Goal: Task Accomplishment & Management: Use online tool/utility

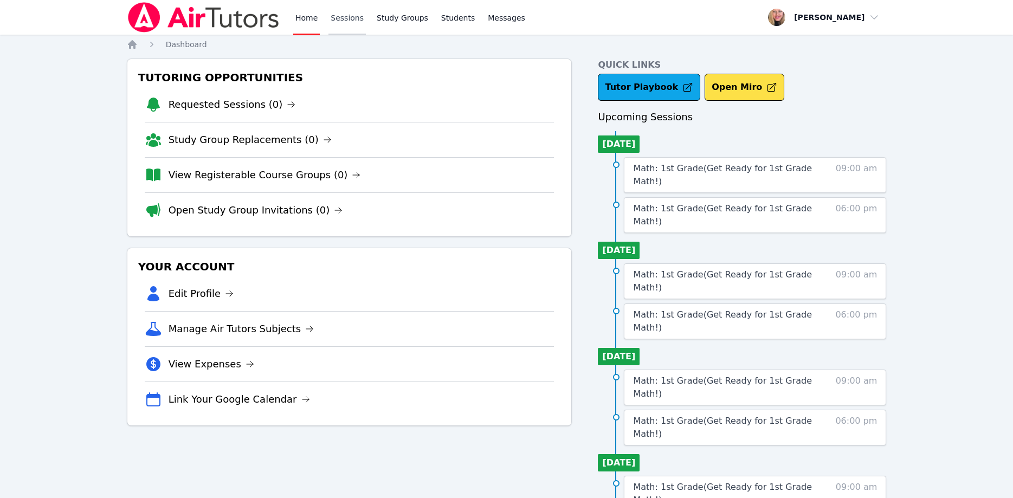
click at [341, 24] on link "Sessions" at bounding box center [346, 17] width 37 height 35
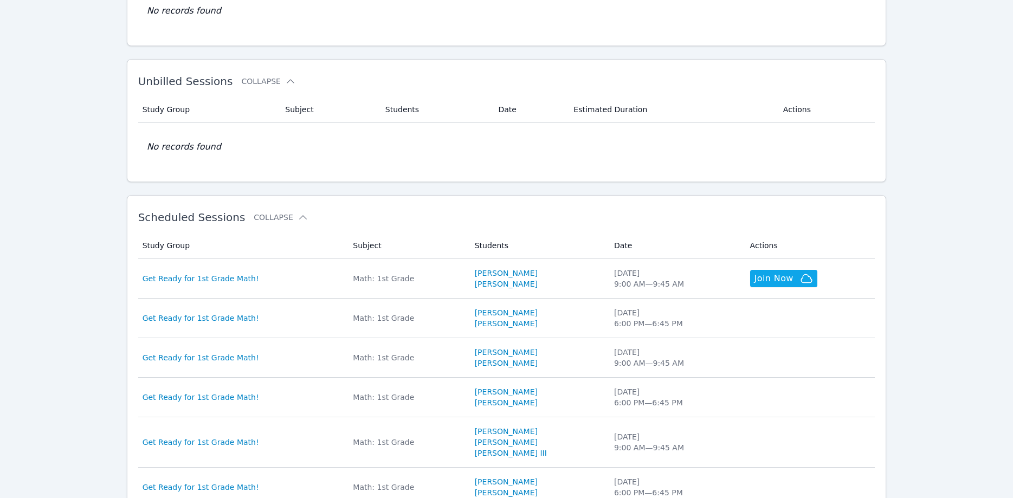
scroll to position [166, 0]
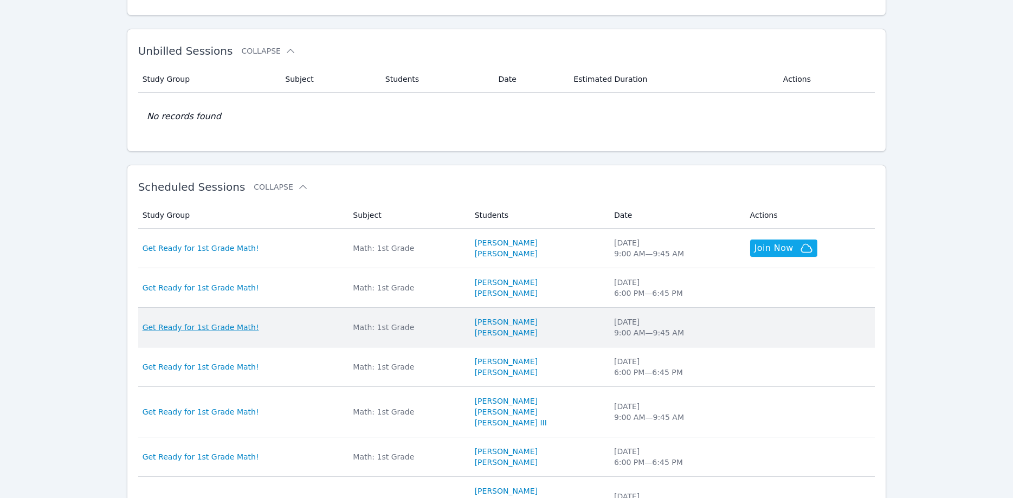
click at [225, 329] on span "Get Ready for 1st Grade Math!" at bounding box center [201, 327] width 116 height 11
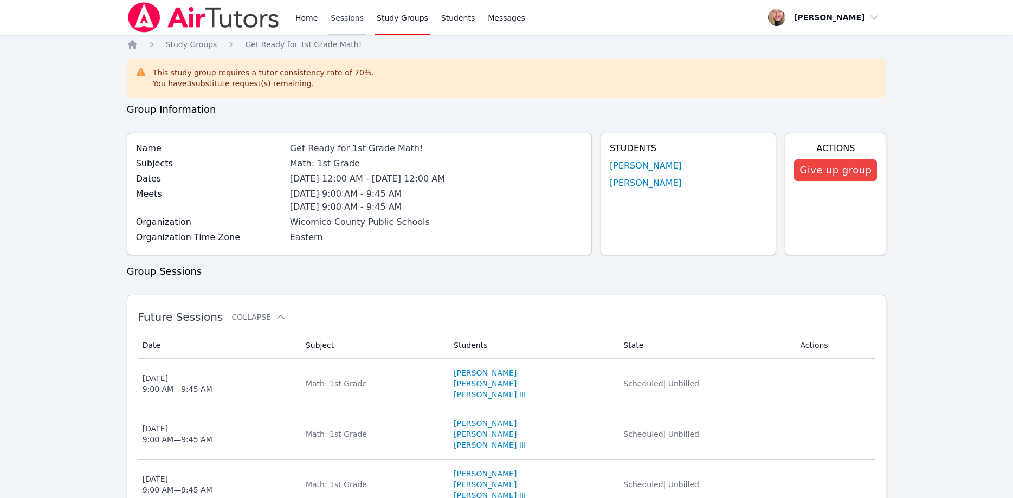
click at [341, 19] on link "Sessions" at bounding box center [346, 17] width 37 height 35
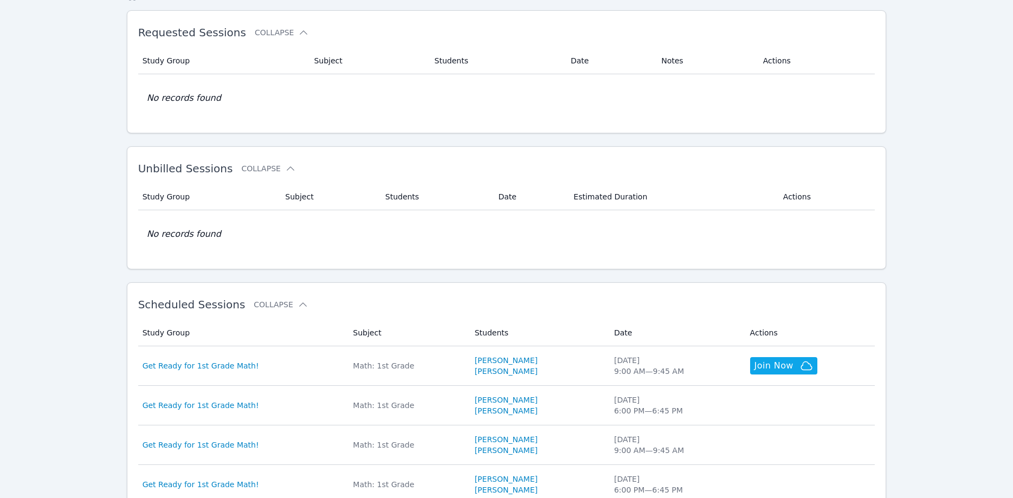
scroll to position [166, 0]
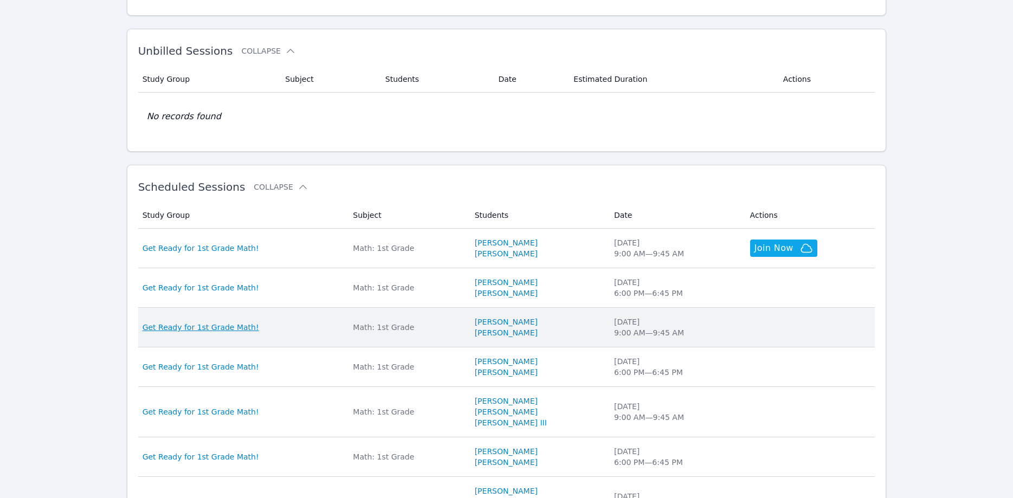
click at [221, 332] on span "Get Ready for 1st Grade Math!" at bounding box center [201, 327] width 116 height 11
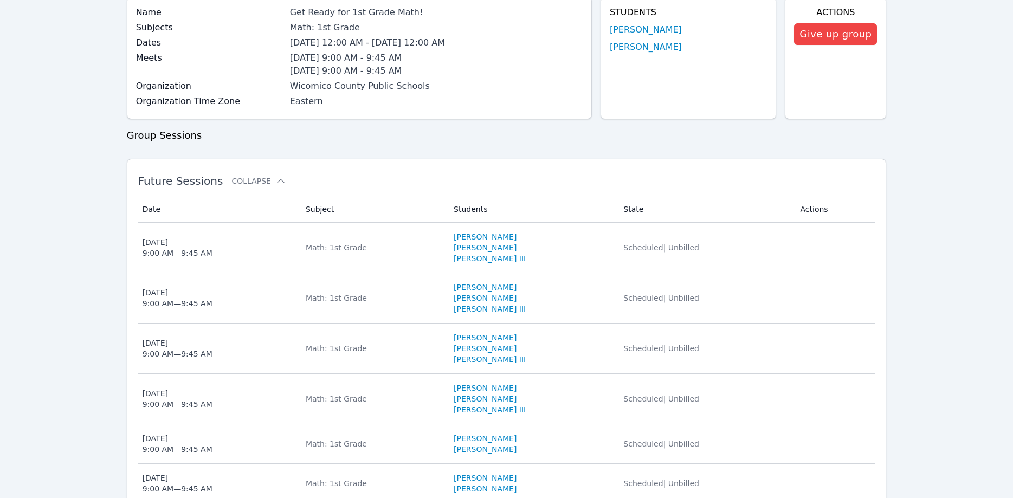
scroll to position [166, 0]
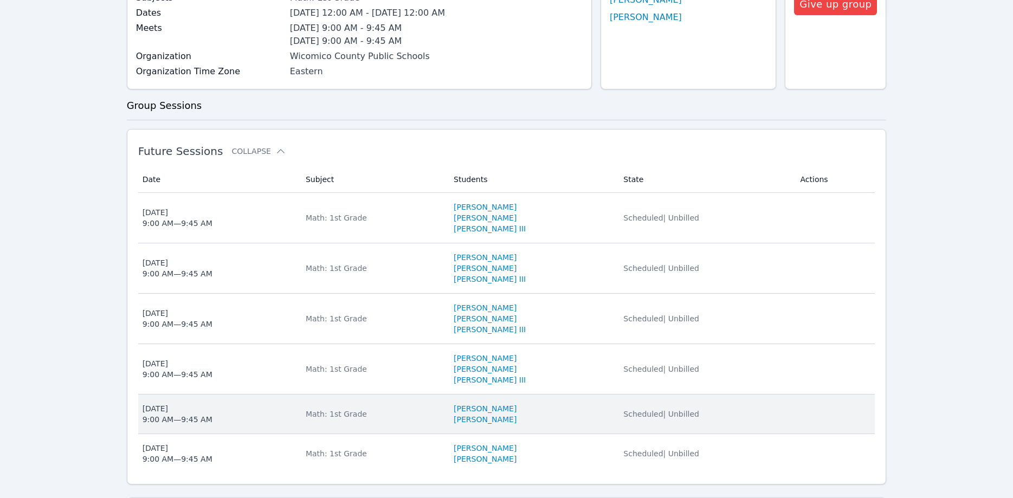
click at [165, 412] on div "Wed Aug 13 9:00 AM — 9:45 AM" at bounding box center [178, 414] width 70 height 22
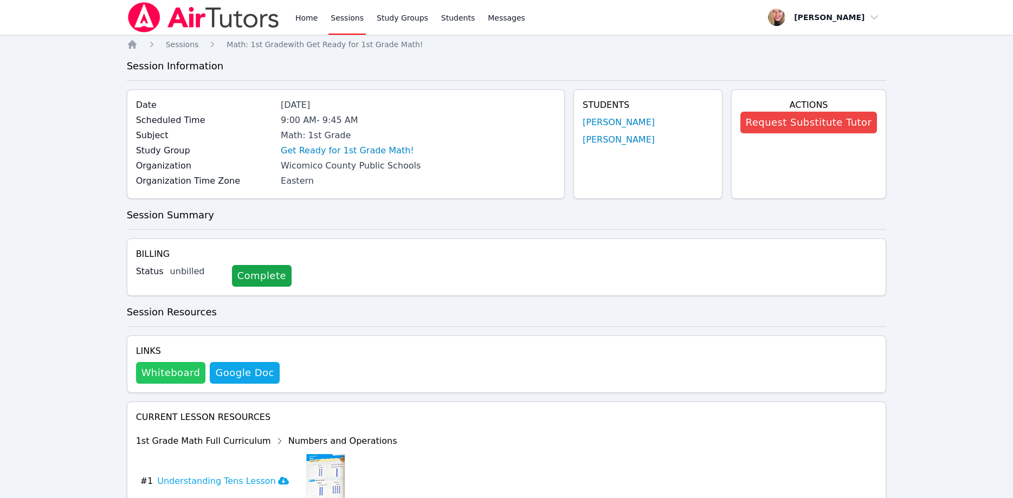
click at [158, 377] on button "Whiteboard" at bounding box center [171, 373] width 70 height 22
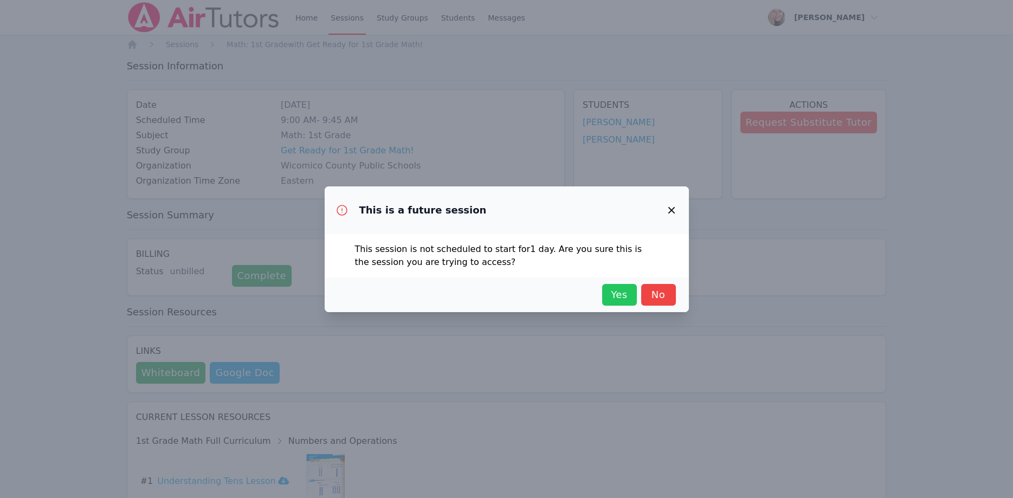
click at [610, 297] on span "Yes" at bounding box center [619, 294] width 24 height 15
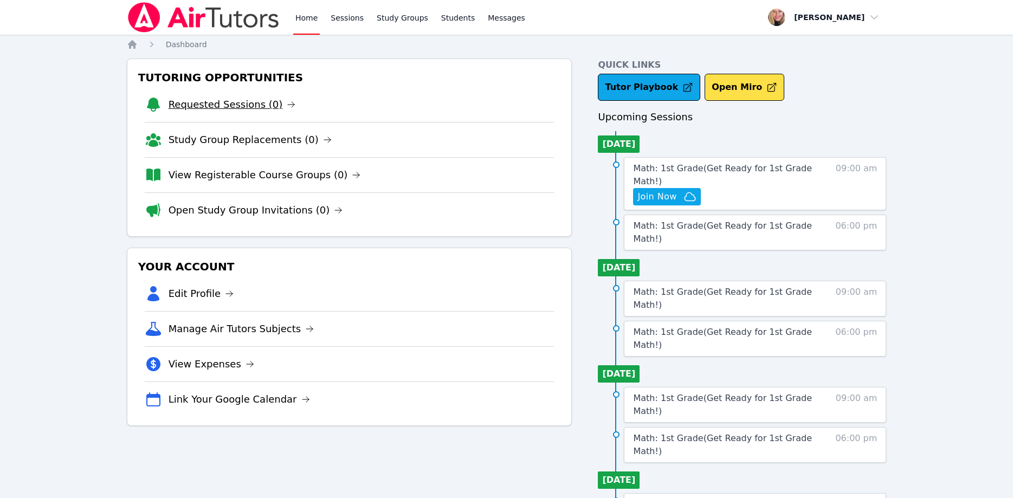
click at [233, 103] on link "Requested Sessions (0)" at bounding box center [232, 104] width 127 height 15
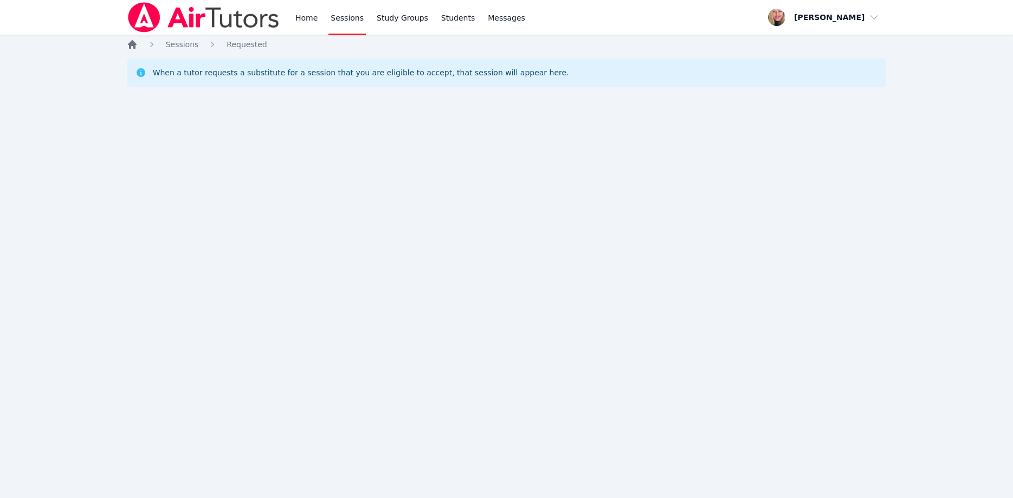
click at [133, 43] on icon "Breadcrumb" at bounding box center [132, 44] width 9 height 9
